Goal: Information Seeking & Learning: Learn about a topic

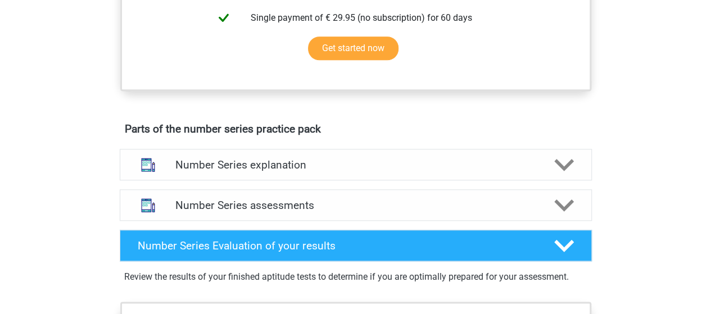
scroll to position [517, 0]
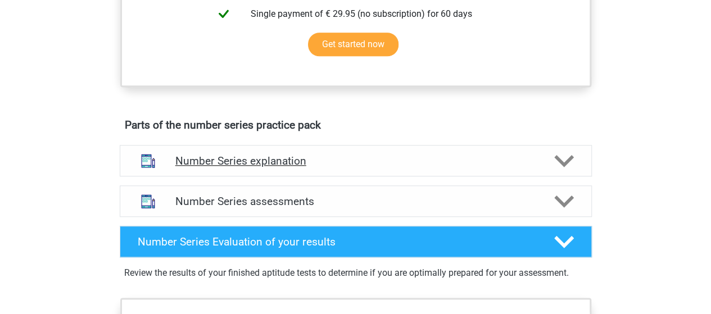
click at [265, 156] on h4 "Number Series explanation" at bounding box center [355, 161] width 361 height 13
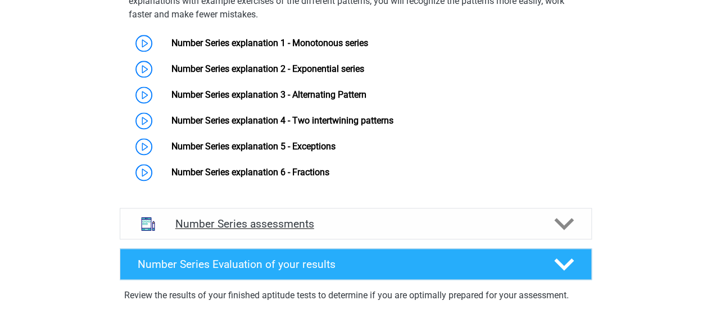
scroll to position [720, 0]
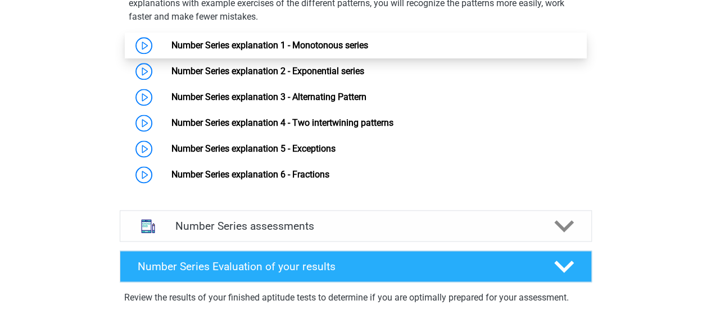
click at [266, 42] on link "Number Series explanation 1 - Monotonous series" at bounding box center [270, 45] width 197 height 11
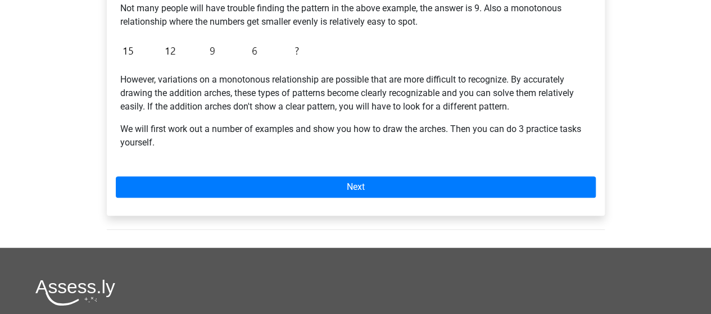
scroll to position [292, 0]
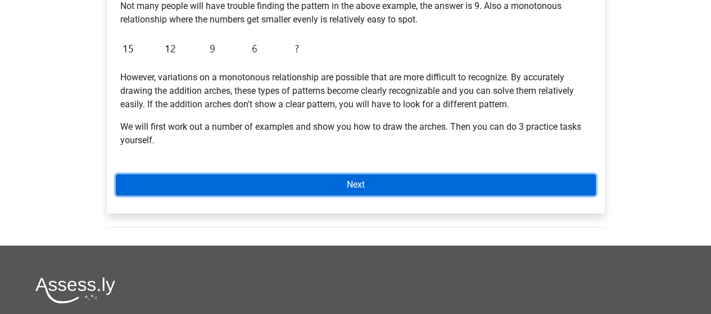
click at [265, 183] on link "Next" at bounding box center [356, 184] width 480 height 21
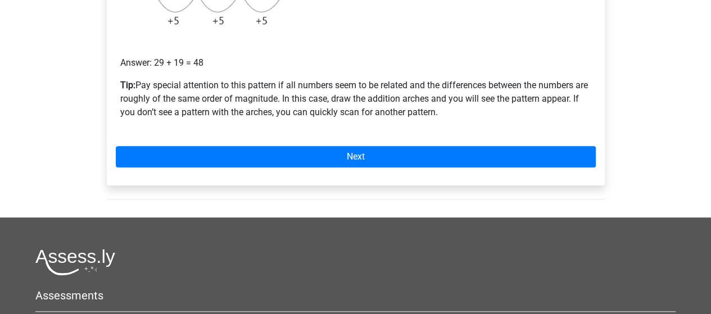
scroll to position [382, 0]
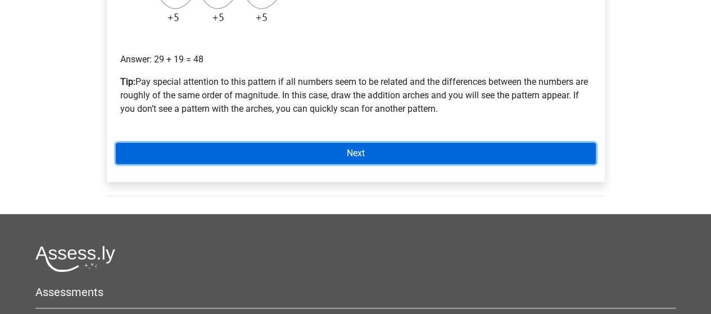
click at [321, 143] on link "Next" at bounding box center [356, 153] width 480 height 21
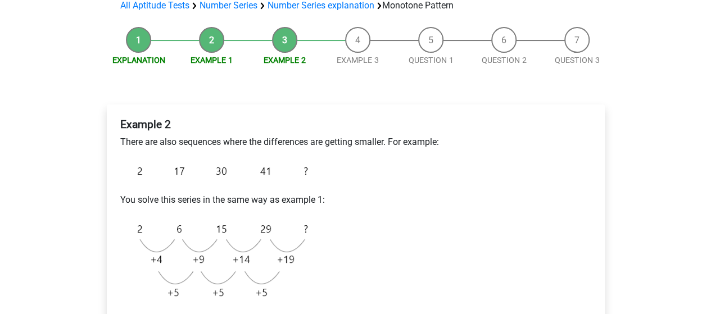
scroll to position [90, 0]
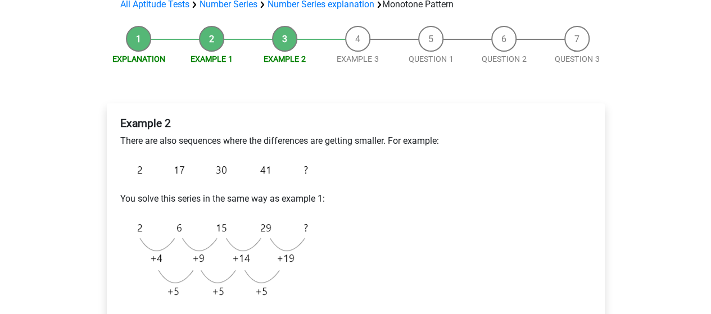
click at [434, 164] on div "Example 2 There are also sequences where the differences are getting smaller. F…" at bounding box center [356, 226] width 480 height 228
click at [201, 213] on div "Example 2 There are also sequences where the differences are getting smaller. F…" at bounding box center [356, 226] width 480 height 228
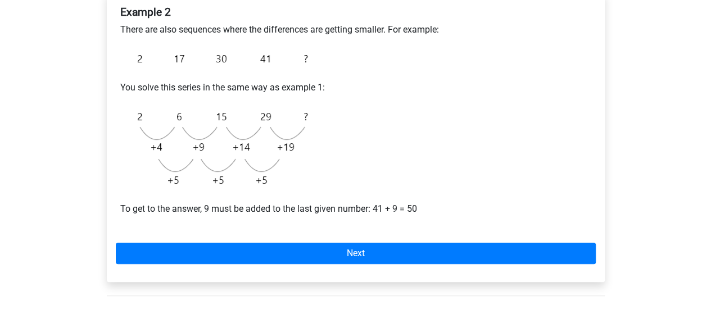
scroll to position [180, 0]
